Goal: Find specific page/section: Find specific page/section

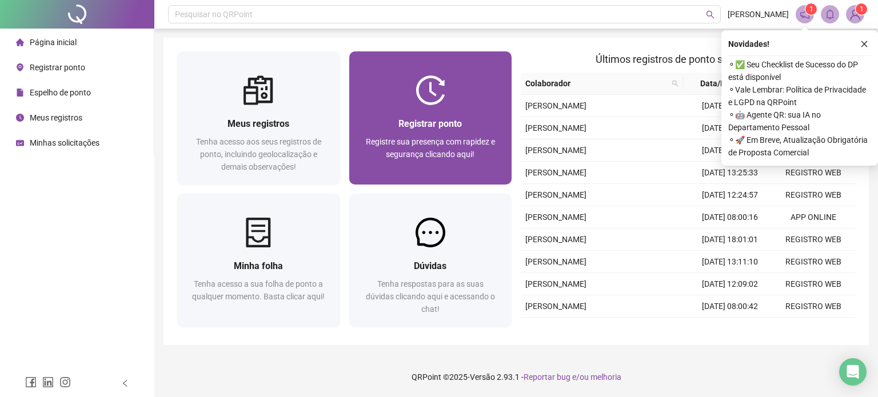
click at [396, 95] on div at bounding box center [430, 90] width 163 height 30
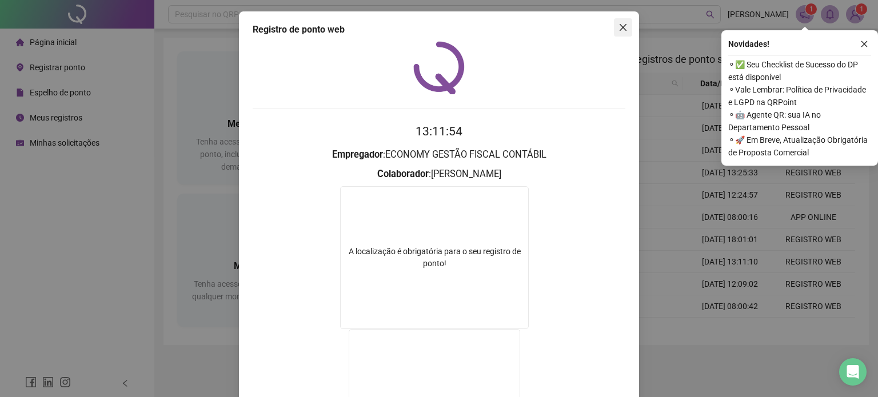
click at [619, 28] on icon "close" at bounding box center [623, 27] width 9 height 9
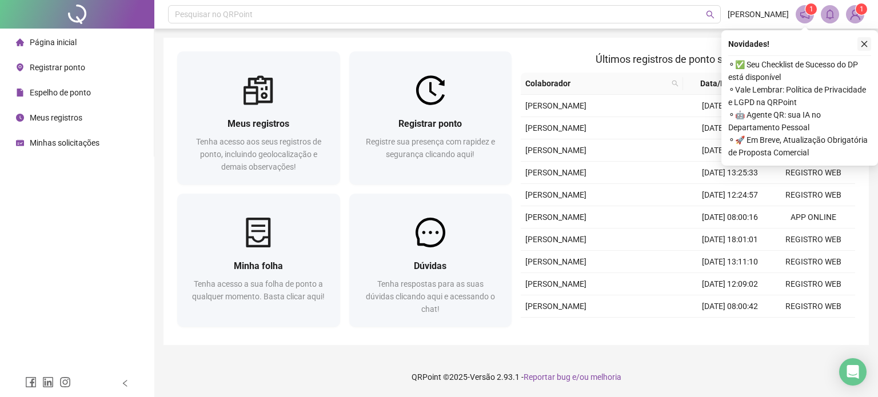
click at [864, 43] on icon "close" at bounding box center [865, 44] width 6 height 6
click at [865, 47] on icon "close" at bounding box center [865, 44] width 8 height 8
